Goal: Transaction & Acquisition: Book appointment/travel/reservation

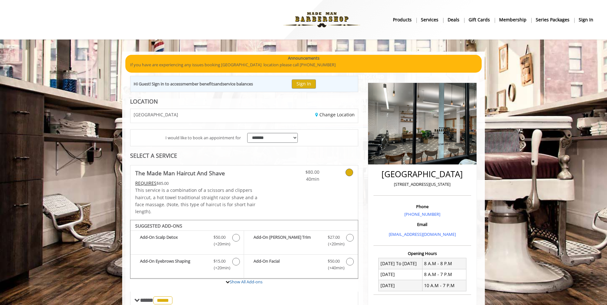
scroll to position [170, 0]
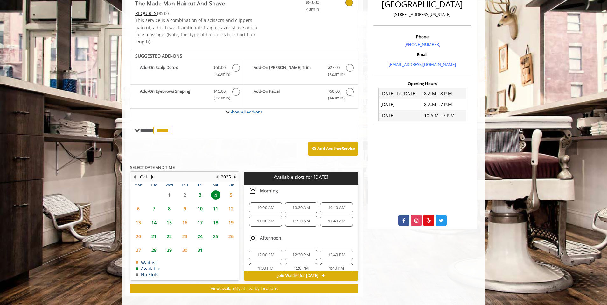
click at [266, 205] on span "10:00 AM" at bounding box center [266, 207] width 18 height 5
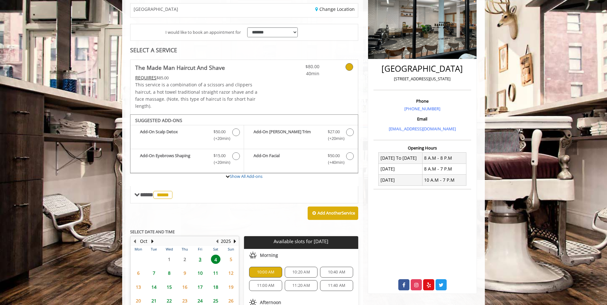
scroll to position [94, 0]
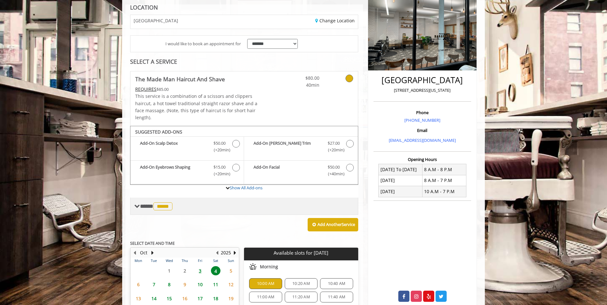
click at [167, 202] on span "*****" at bounding box center [162, 206] width 19 height 8
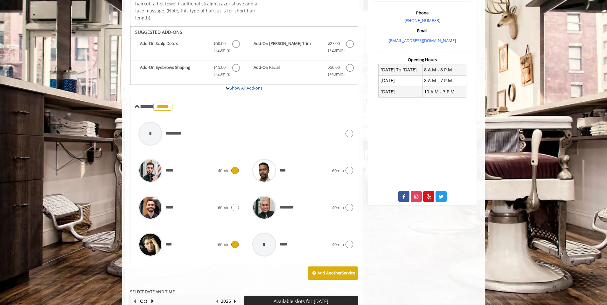
scroll to position [189, 0]
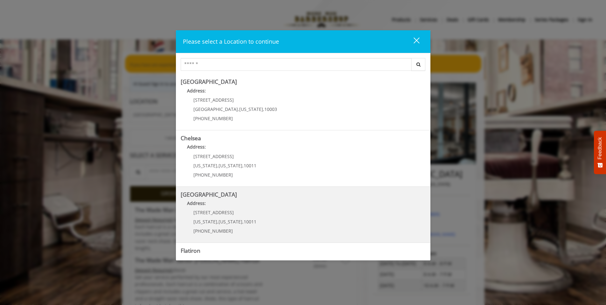
click at [219, 214] on span "[STREET_ADDRESS]" at bounding box center [214, 212] width 40 height 6
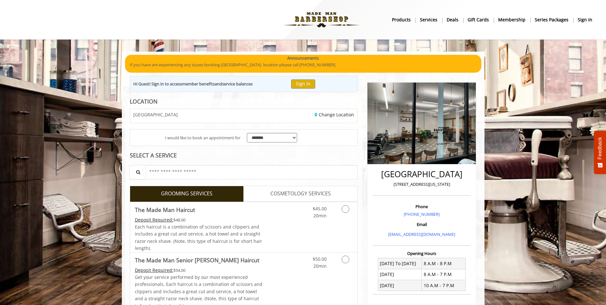
click at [264, 192] on link "COSMETOLOGY SERVICES" at bounding box center [301, 194] width 114 height 16
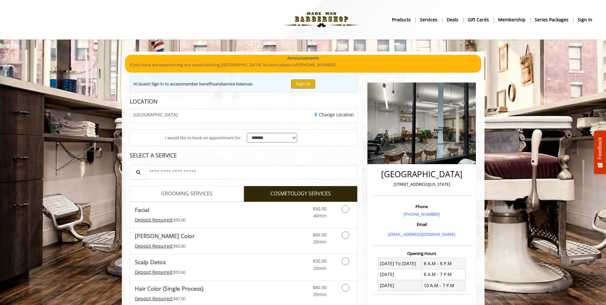
click at [322, 18] on img at bounding box center [322, 19] width 88 height 35
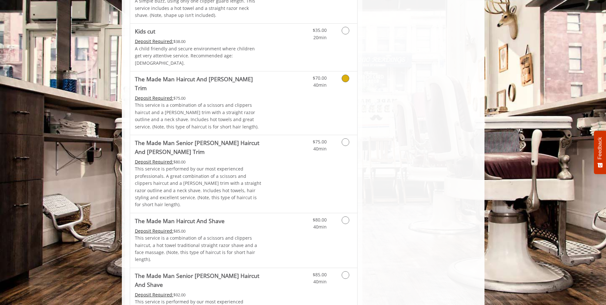
scroll to position [446, 0]
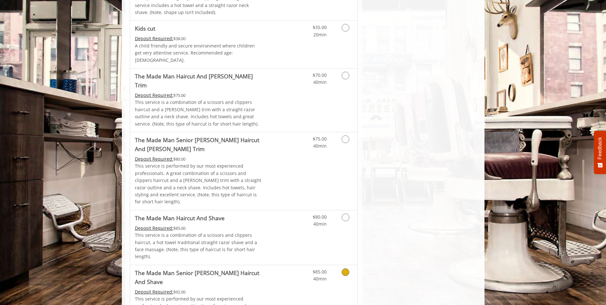
click at [349, 268] on icon "Grooming services" at bounding box center [346, 272] width 8 height 8
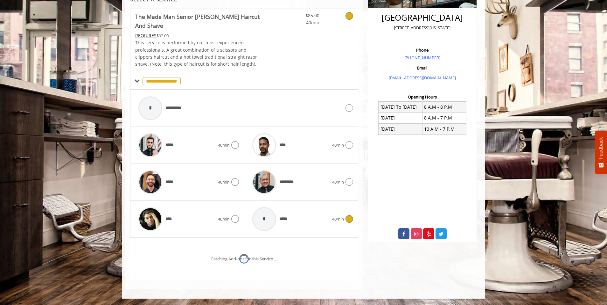
scroll to position [174, 0]
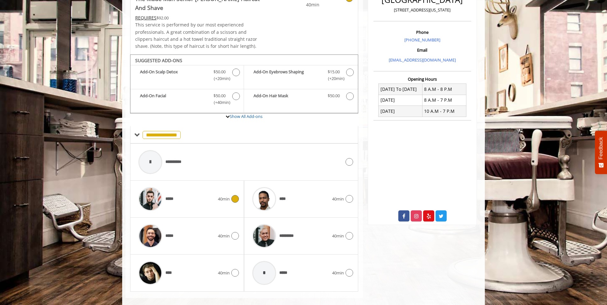
click at [235, 195] on icon at bounding box center [235, 199] width 8 height 8
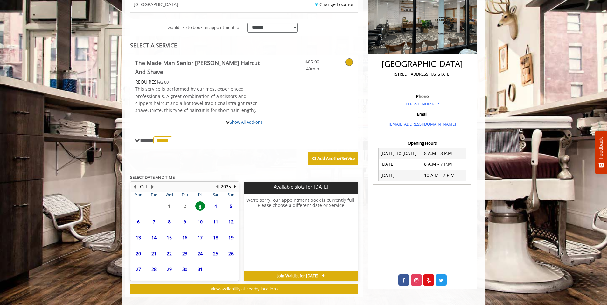
scroll to position [167, 0]
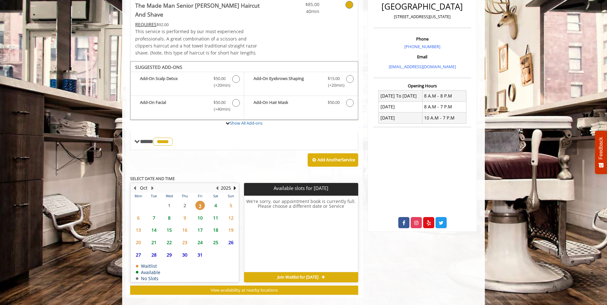
click at [213, 201] on span "4" at bounding box center [216, 205] width 10 height 9
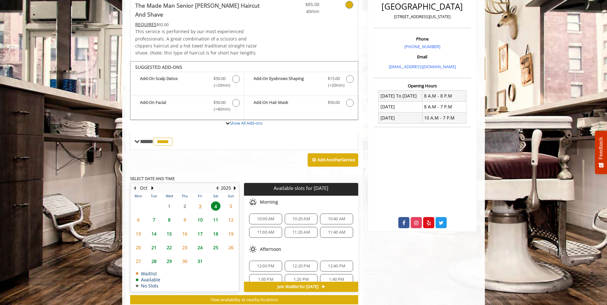
scroll to position [177, 0]
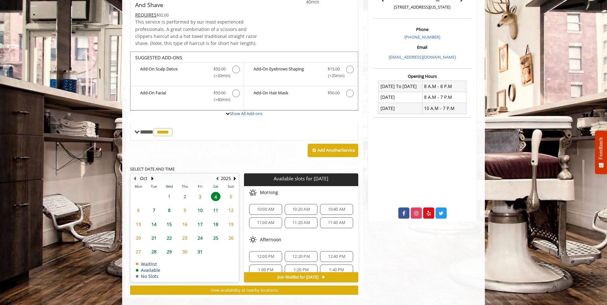
click at [266, 207] on span "10:00 AM" at bounding box center [266, 209] width 18 height 5
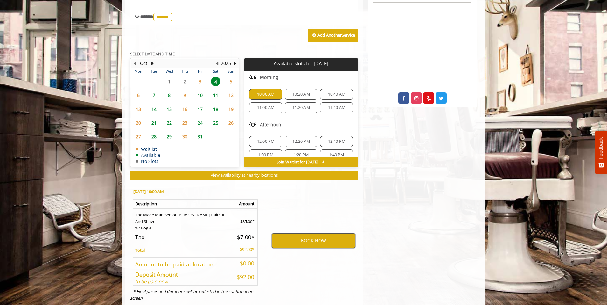
click at [302, 233] on button "BOOK NOW" at bounding box center [313, 240] width 83 height 15
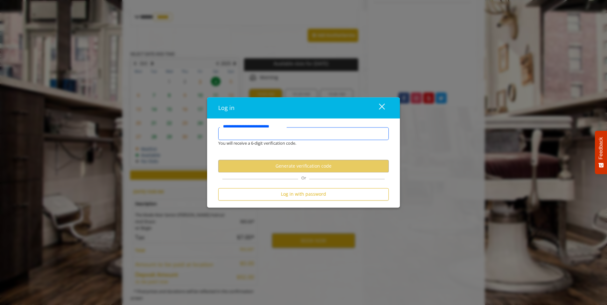
click at [272, 135] on input "**********" at bounding box center [303, 133] width 171 height 13
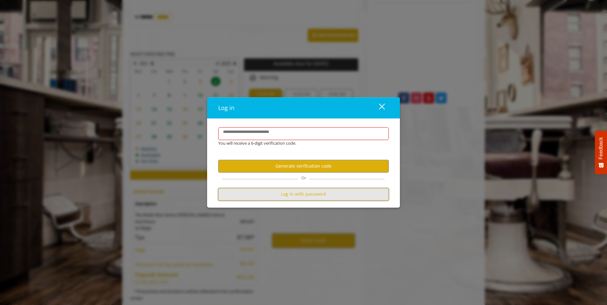
click at [302, 194] on button "Log in with password" at bounding box center [303, 194] width 171 height 12
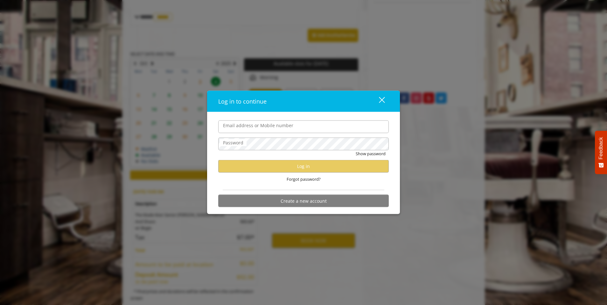
type input "**********"
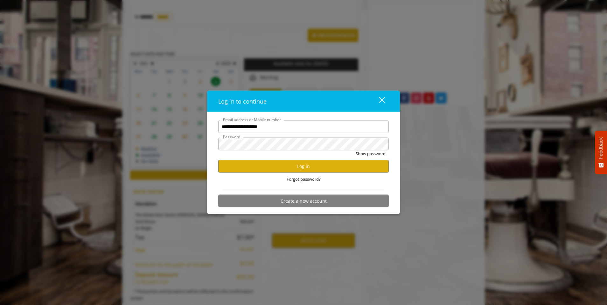
scroll to position [0, 0]
click at [303, 166] on button "Log in" at bounding box center [303, 166] width 171 height 12
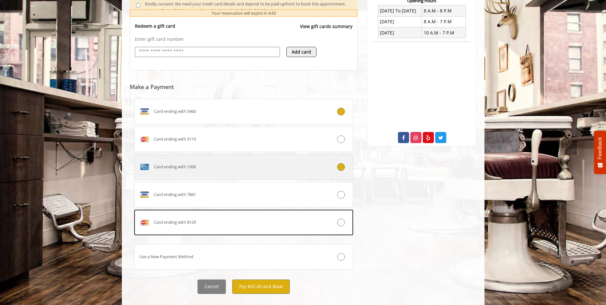
scroll to position [264, 0]
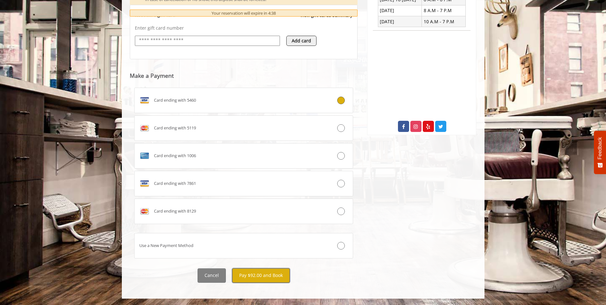
click at [271, 274] on button "Pay $92.00 and Book" at bounding box center [261, 275] width 58 height 14
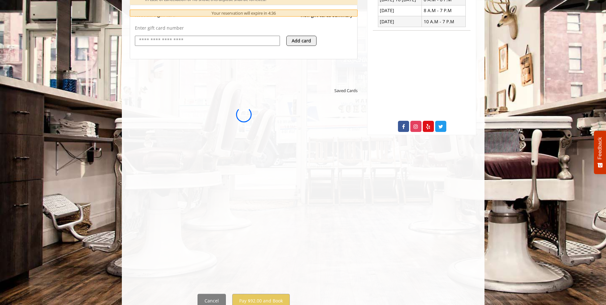
scroll to position [0, 0]
